Goal: Task Accomplishment & Management: Complete application form

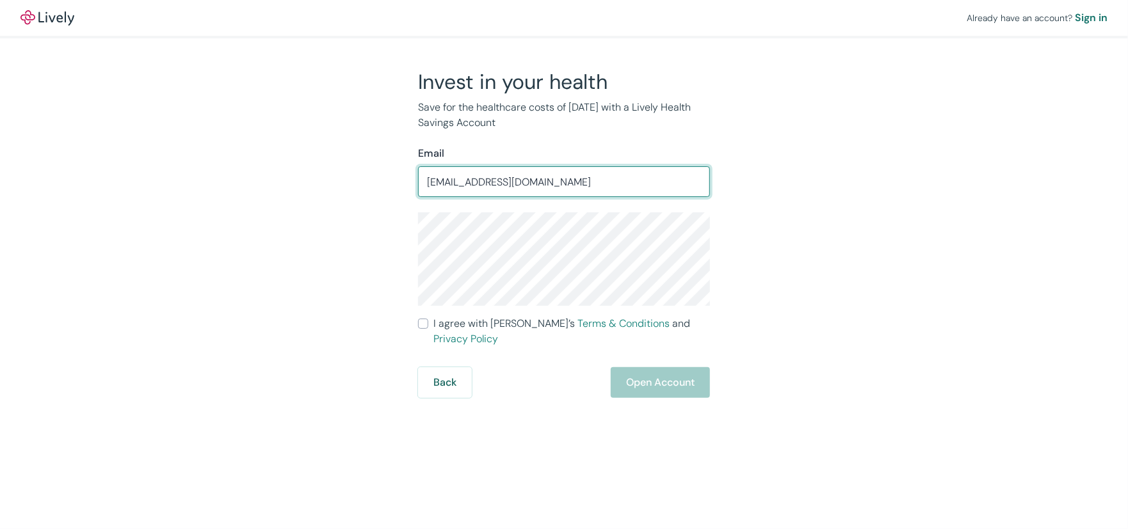
drag, startPoint x: 587, startPoint y: 185, endPoint x: 257, endPoint y: 182, distance: 330.3
click at [257, 182] on div "Invest in your health Save for the healthcare costs of [DATE] with a Lively Hea…" at bounding box center [556, 233] width 615 height 329
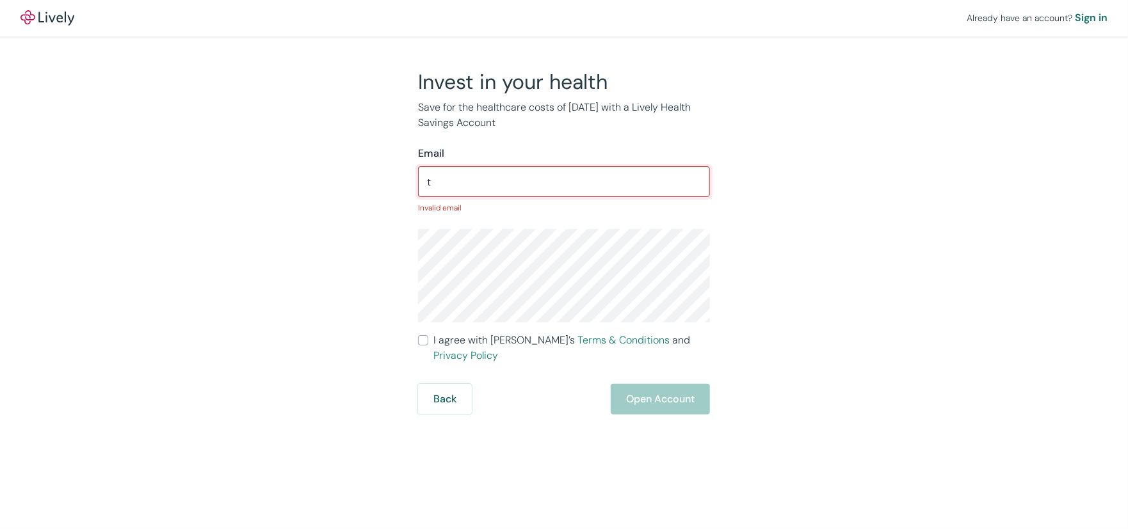
type input "t"
click at [468, 182] on input "t" at bounding box center [564, 182] width 292 height 26
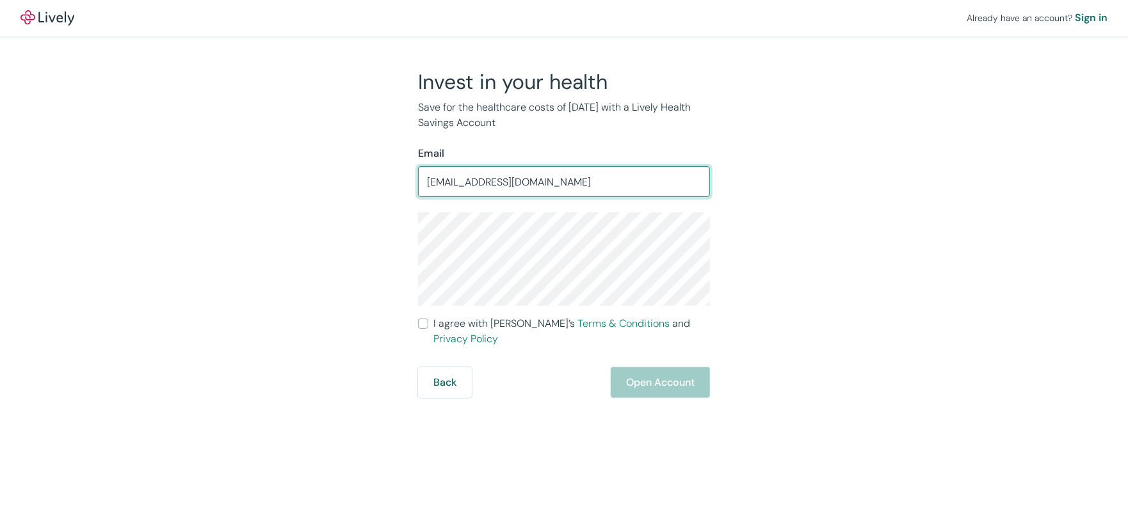
type input "[EMAIL_ADDRESS][DOMAIN_NAME]"
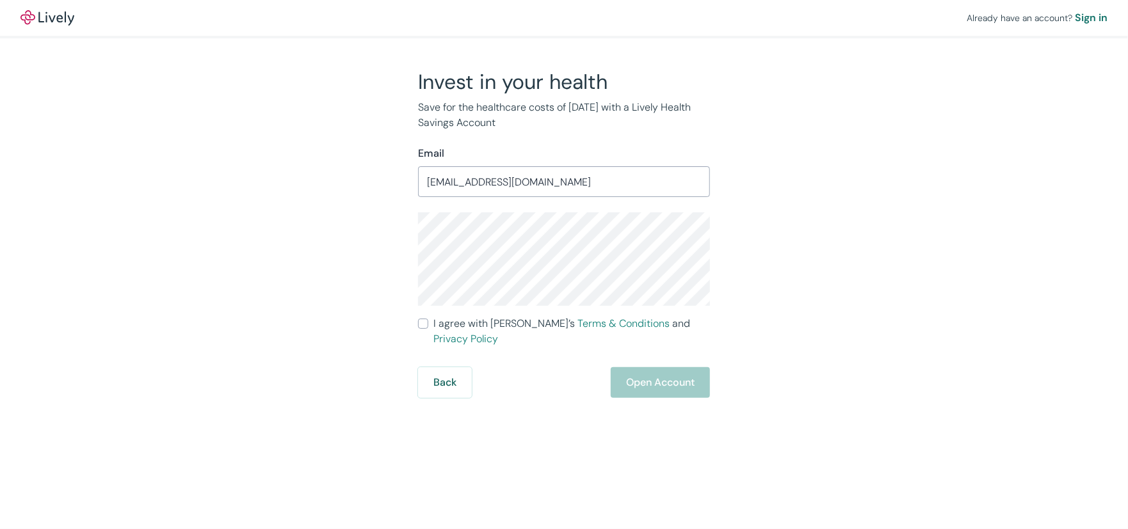
click at [380, 236] on div "Invest in your health Save for the healthcare costs of [DATE] with a Lively Hea…" at bounding box center [556, 233] width 615 height 329
click at [419, 326] on input "I agree with Lively’s Terms & Conditions and Privacy Policy" at bounding box center [423, 324] width 10 height 10
checkbox input "true"
drag, startPoint x: 673, startPoint y: 371, endPoint x: 665, endPoint y: 368, distance: 8.1
click at [672, 371] on button "Open Account" at bounding box center [660, 382] width 99 height 31
